Goal: Go to known website: Access a specific website the user already knows

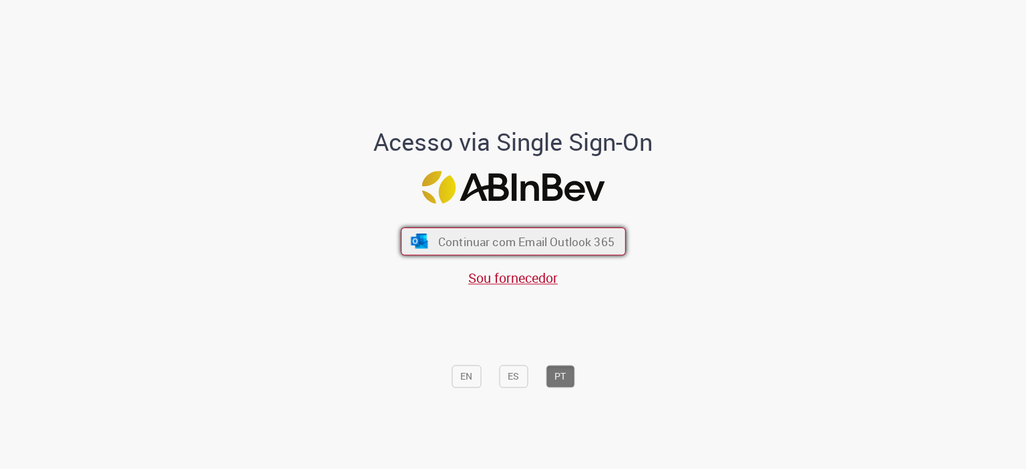
click at [401, 236] on button "Continuar com Email Outlook 365" at bounding box center [513, 241] width 225 height 28
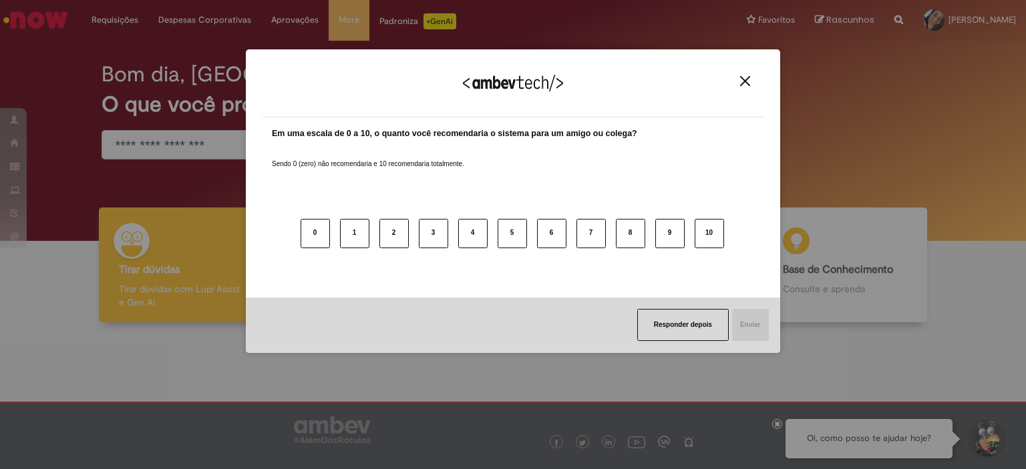
click at [24, 128] on div "Agradecemos seu feedback! Em uma escala de 0 a 10, o quanto você recomendaria o…" at bounding box center [513, 234] width 1026 height 469
click at [744, 79] on img "Close" at bounding box center [745, 81] width 10 height 10
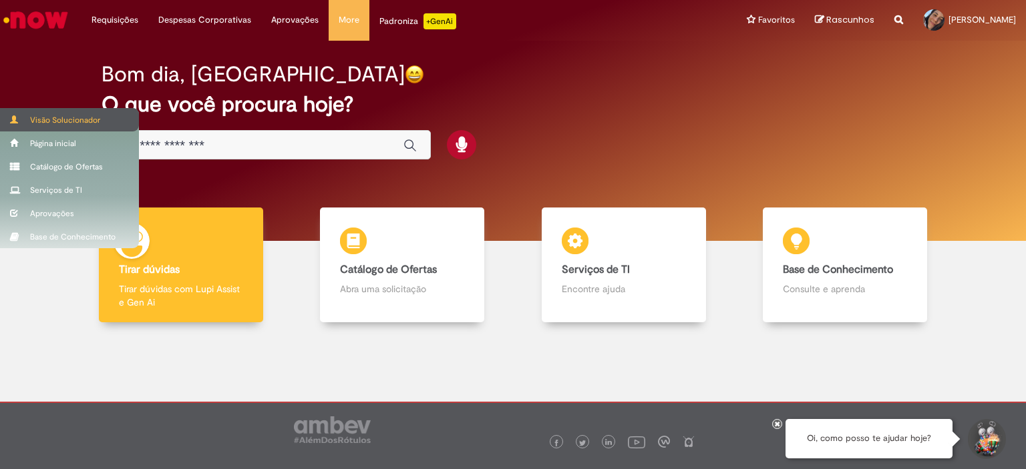
click at [11, 117] on span at bounding box center [15, 120] width 10 height 8
